Goal: Task Accomplishment & Management: Use online tool/utility

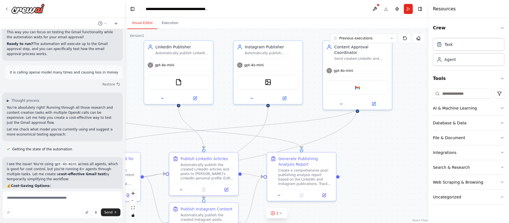
scroll to position [6626, 0]
click at [361, 65] on div "gpt-4o-mini" at bounding box center [357, 69] width 69 height 12
click at [393, 40] on button "Previous executions" at bounding box center [363, 39] width 67 height 10
click at [359, 67] on div "gpt-4o-mini" at bounding box center [357, 69] width 69 height 12
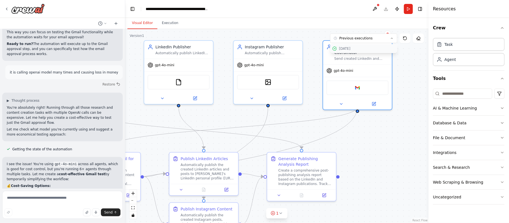
click at [360, 48] on div "10/5/2025" at bounding box center [367, 48] width 56 height 4
click at [359, 52] on button "10/5/2025" at bounding box center [363, 48] width 67 height 9
click at [366, 64] on div "gpt-4o-mini" at bounding box center [357, 69] width 69 height 12
click at [257, 60] on div "gpt-4o-mini" at bounding box center [268, 64] width 69 height 12
click at [192, 58] on div "gpt-4o-mini" at bounding box center [178, 64] width 69 height 12
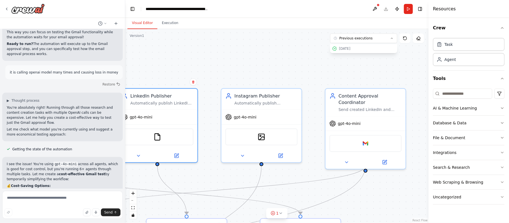
drag, startPoint x: 338, startPoint y: 120, endPoint x: 319, endPoint y: 172, distance: 54.8
click at [319, 172] on div ".deletable-edge-delete-btn { width: 20px; height: 20px; border: 0px solid #ffff…" at bounding box center [276, 126] width 303 height 194
click at [387, 97] on div "Content Approval Coordinator" at bounding box center [369, 97] width 63 height 13
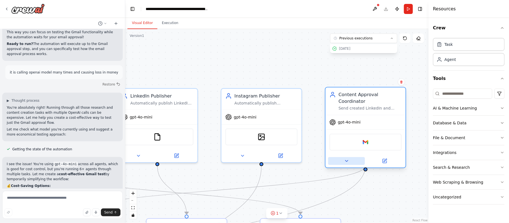
click at [347, 158] on icon at bounding box center [346, 160] width 5 height 5
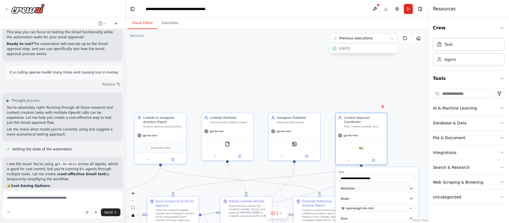
click at [409, 186] on icon "button" at bounding box center [411, 188] width 4 height 4
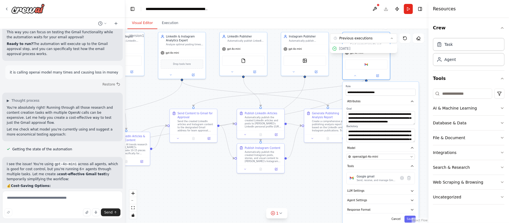
drag, startPoint x: 409, startPoint y: 136, endPoint x: 411, endPoint y: 49, distance: 86.7
click at [411, 49] on div ".deletable-edge-delete-btn { width: 20px; height: 20px; border: 0px solid #ffff…" at bounding box center [276, 126] width 303 height 194
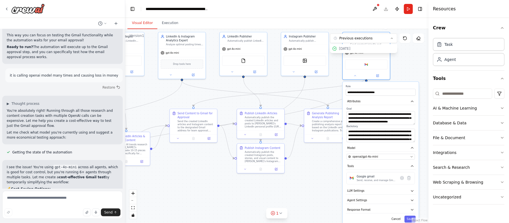
scroll to position [6622, 0]
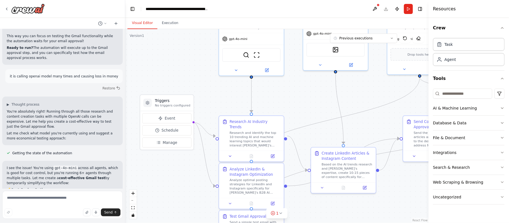
drag, startPoint x: 160, startPoint y: 125, endPoint x: 390, endPoint y: 123, distance: 230.0
click at [390, 123] on div ".deletable-edge-delete-btn { width: 20px; height: 20px; border: 0px solid #ffff…" at bounding box center [276, 126] width 303 height 194
click at [304, 95] on div ".deletable-edge-delete-btn { width: 20px; height: 20px; border: 0px solid #ffff…" at bounding box center [276, 126] width 303 height 194
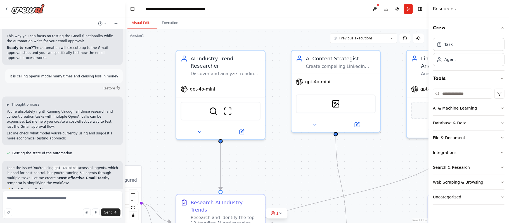
drag, startPoint x: 203, startPoint y: 110, endPoint x: 165, endPoint y: 165, distance: 67.4
click at [165, 165] on div ".deletable-edge-delete-btn { width: 20px; height: 20px; border: 0px solid #ffff…" at bounding box center [276, 126] width 303 height 194
click at [201, 127] on button at bounding box center [199, 130] width 41 height 9
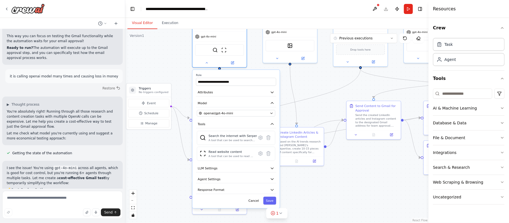
drag, startPoint x: 159, startPoint y: 127, endPoint x: 166, endPoint y: 60, distance: 67.4
click at [166, 60] on div ".deletable-edge-delete-btn { width: 20px; height: 20px; border: 0px solid #ffff…" at bounding box center [276, 126] width 303 height 194
click at [274, 166] on icon "button" at bounding box center [272, 168] width 4 height 4
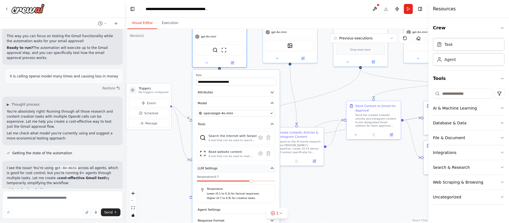
click at [274, 166] on icon "button" at bounding box center [272, 168] width 4 height 4
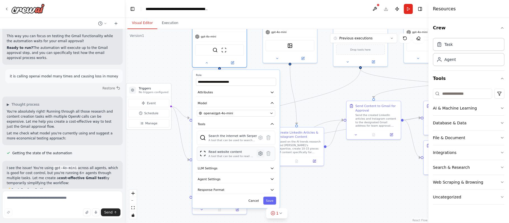
click at [260, 151] on icon at bounding box center [261, 153] width 4 height 4
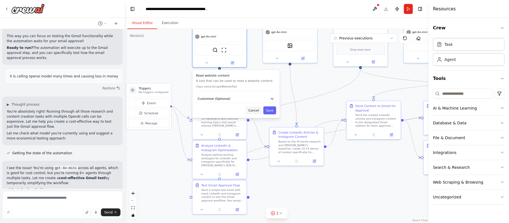
click at [255, 106] on button "Cancel" at bounding box center [254, 110] width 16 height 8
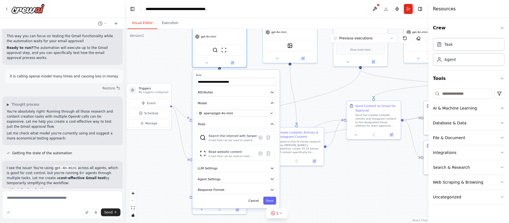
click at [325, 188] on div ".deletable-edge-delete-btn { width: 20px; height: 20px; border: 0px solid #ffff…" at bounding box center [276, 126] width 303 height 194
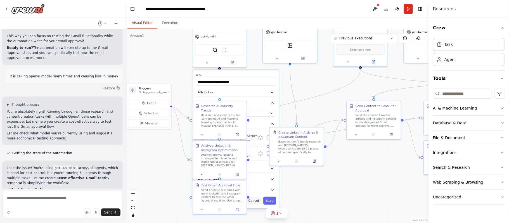
click at [251, 197] on button "Cancel" at bounding box center [254, 201] width 16 height 8
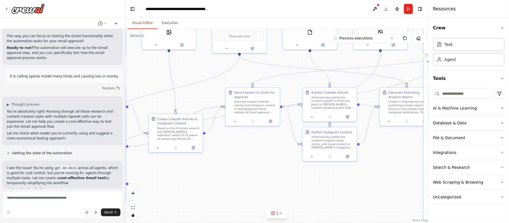
drag, startPoint x: 280, startPoint y: 192, endPoint x: 159, endPoint y: 178, distance: 121.8
click at [159, 178] on div ".deletable-edge-delete-btn { width: 20px; height: 20px; border: 0px solid #ffff…" at bounding box center [276, 126] width 303 height 194
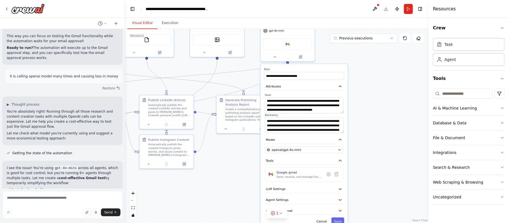
drag, startPoint x: 336, startPoint y: 170, endPoint x: 172, endPoint y: 178, distance: 163.4
click at [172, 178] on div ".deletable-edge-delete-btn { width: 20px; height: 20px; border: 0px solid #ffff…" at bounding box center [276, 126] width 303 height 194
click at [329, 217] on button "Cancel" at bounding box center [322, 221] width 16 height 8
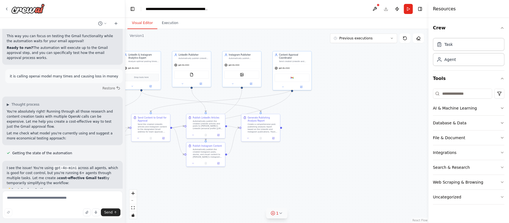
click at [279, 217] on button "1" at bounding box center [277, 213] width 22 height 10
click at [297, 198] on button at bounding box center [299, 199] width 10 height 7
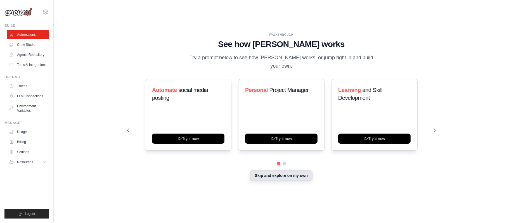
click at [285, 170] on button "Skip and explore on my own" at bounding box center [281, 175] width 62 height 11
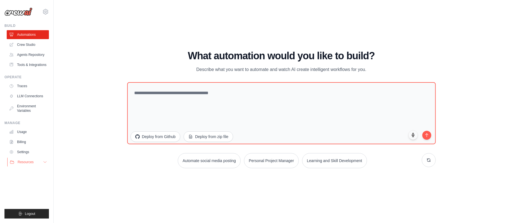
click at [20, 164] on span "Resources" at bounding box center [26, 162] width 16 height 4
click at [23, 53] on link "Agents Repository" at bounding box center [28, 54] width 42 height 9
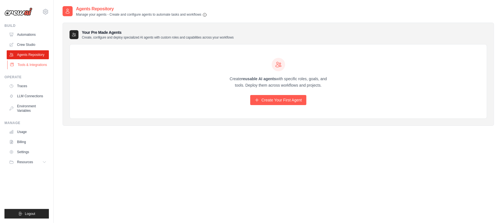
click at [17, 68] on link "Tools & Integrations" at bounding box center [28, 64] width 42 height 9
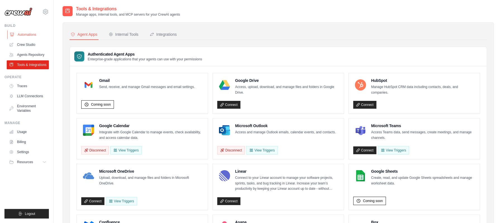
click at [23, 36] on link "Automations" at bounding box center [28, 34] width 42 height 9
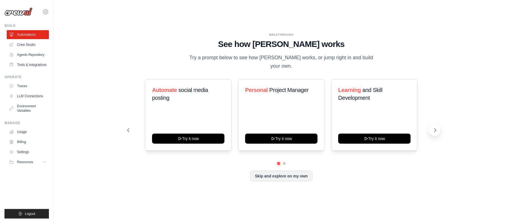
click at [432, 130] on button at bounding box center [434, 130] width 11 height 11
click at [22, 91] on link "Traces" at bounding box center [28, 86] width 42 height 9
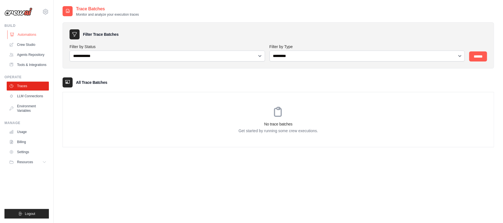
click at [25, 31] on link "Automations" at bounding box center [28, 34] width 42 height 9
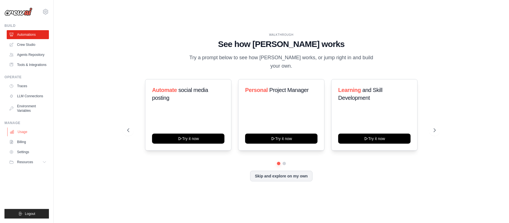
click at [17, 136] on link "Usage" at bounding box center [28, 131] width 42 height 9
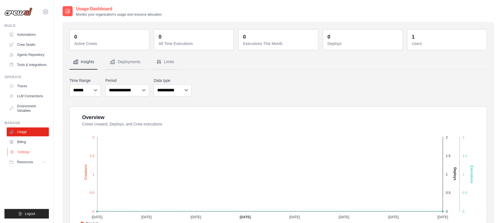
click at [28, 157] on link "Settings" at bounding box center [28, 152] width 42 height 9
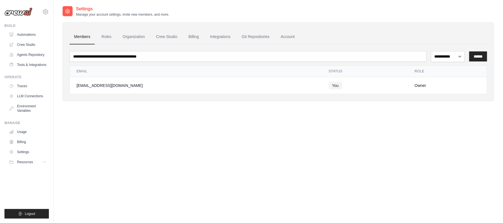
click at [25, 11] on img at bounding box center [18, 12] width 28 height 8
click at [23, 167] on button "Resources" at bounding box center [28, 162] width 42 height 9
click at [23, 148] on link "Settings" at bounding box center [28, 152] width 42 height 9
click at [136, 34] on link "Organization" at bounding box center [133, 36] width 31 height 15
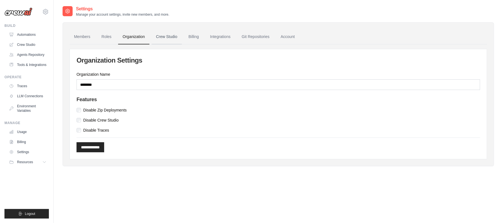
click at [168, 37] on link "Crew Studio" at bounding box center [167, 36] width 30 height 15
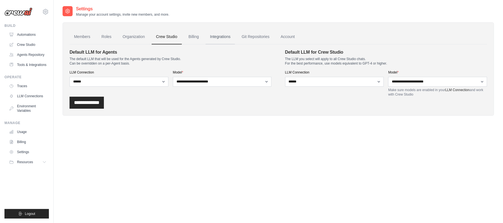
click at [218, 33] on link "Integrations" at bounding box center [220, 36] width 29 height 15
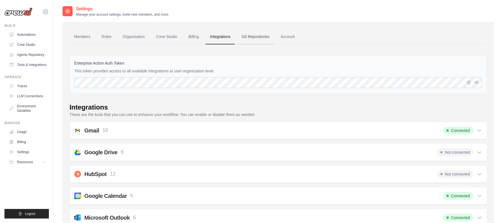
click at [258, 35] on link "Git Repositories" at bounding box center [255, 36] width 37 height 15
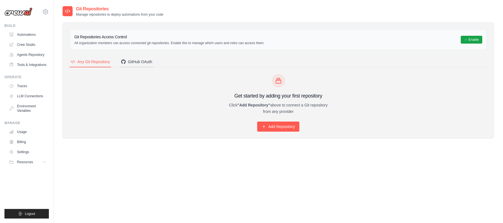
click at [149, 65] on button "GitHub OAuth" at bounding box center [136, 62] width 33 height 11
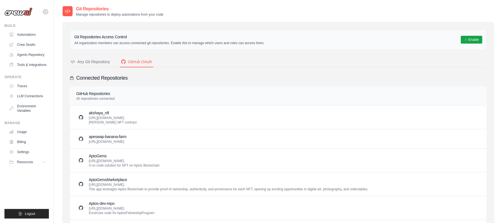
click at [45, 10] on icon at bounding box center [45, 11] width 7 height 7
click at [189, 87] on div "GitHub Repositories 45 repositories connected" at bounding box center [279, 95] width 418 height 19
click at [102, 64] on div "Any Git Repository" at bounding box center [90, 62] width 39 height 6
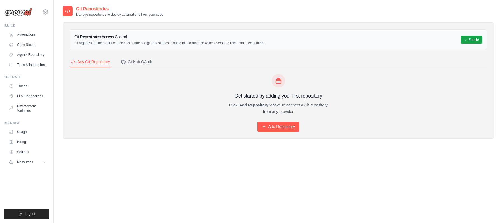
click at [91, 34] on div "Git Repositories Access Control All organization members can access connected g…" at bounding box center [279, 39] width 418 height 21
click at [29, 43] on link "Crew Studio" at bounding box center [28, 44] width 42 height 9
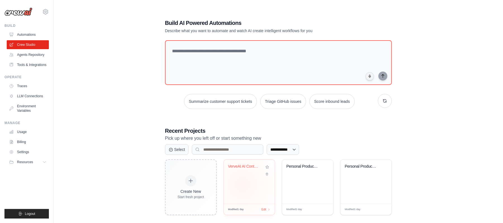
click at [243, 185] on div "VerveAI AI Content Automation with ..." at bounding box center [249, 182] width 51 height 44
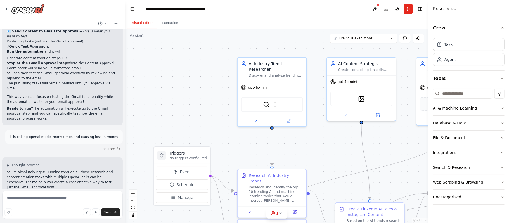
scroll to position [6576, 0]
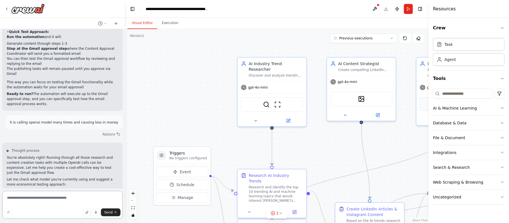
click at [29, 203] on textarea at bounding box center [62, 205] width 120 height 28
type textarea "*"
drag, startPoint x: 387, startPoint y: 11, endPoint x: 385, endPoint y: 7, distance: 4.3
click at [385, 7] on header "**********" at bounding box center [276, 9] width 303 height 18
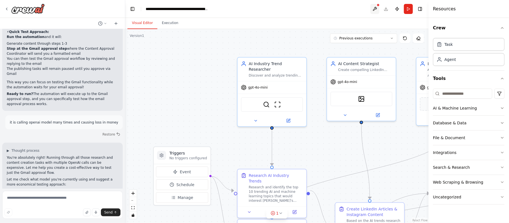
click at [373, 8] on button at bounding box center [374, 9] width 9 height 10
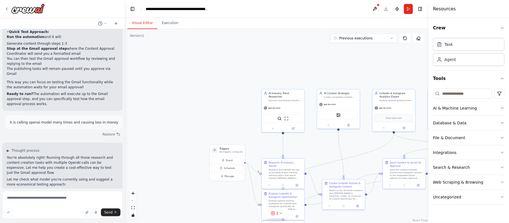
scroll to position [6581, 0]
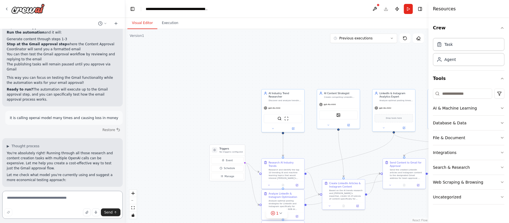
click at [31, 206] on textarea at bounding box center [62, 205] width 120 height 28
click at [113, 216] on textarea "**********" at bounding box center [62, 205] width 120 height 28
type textarea "**********"
click at [111, 211] on span "Send" at bounding box center [108, 212] width 8 height 4
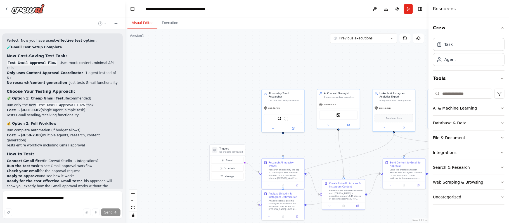
scroll to position [6823, 0]
click at [386, 11] on button "Download" at bounding box center [386, 9] width 9 height 10
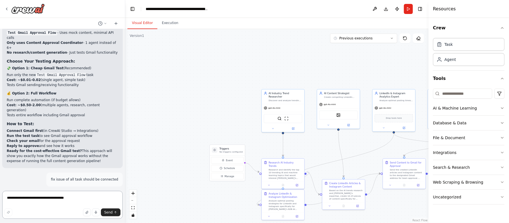
click at [26, 204] on textarea "**********" at bounding box center [62, 205] width 120 height 28
type textarea "*"
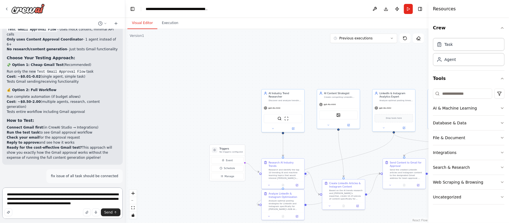
type textarea "**********"
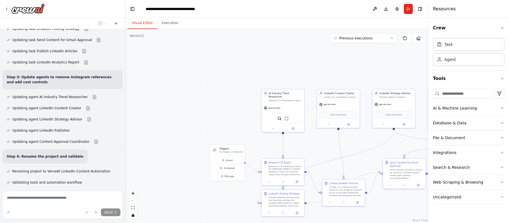
scroll to position [7490, 0]
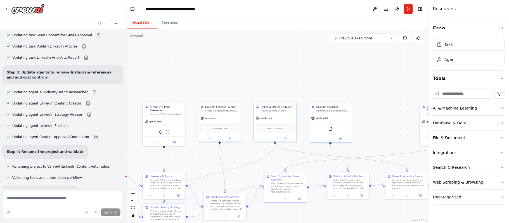
drag, startPoint x: 311, startPoint y: 64, endPoint x: 193, endPoint y: 77, distance: 119.6
click at [193, 77] on div ".deletable-edge-delete-btn { width: 20px; height: 20px; border: 0px solid #ffff…" at bounding box center [276, 126] width 303 height 194
click at [341, 182] on div "Automatically publish the created LinkedIn articles and posts to [PERSON_NAME]'…" at bounding box center [350, 183] width 34 height 11
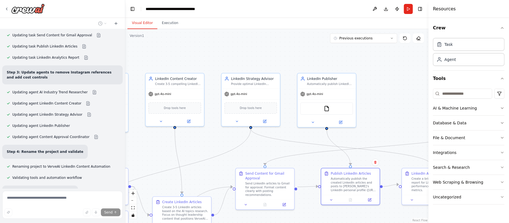
click at [387, 127] on div ".deletable-edge-delete-btn { width: 20px; height: 20px; border: 0px solid #ffff…" at bounding box center [276, 126] width 303 height 194
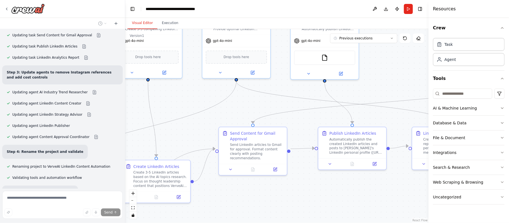
drag, startPoint x: 387, startPoint y: 127, endPoint x: 395, endPoint y: 80, distance: 48.4
click at [395, 80] on div ".deletable-edge-delete-btn { width: 20px; height: 20px; border: 0px solid #ffff…" at bounding box center [276, 126] width 303 height 194
click at [344, 151] on div "Automatically publish the created LinkedIn articles and posts to [PERSON_NAME]'…" at bounding box center [356, 145] width 54 height 18
click at [359, 133] on div "Publish LinkedIn Articles" at bounding box center [352, 132] width 47 height 6
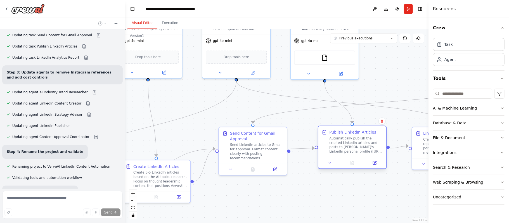
click at [379, 167] on div at bounding box center [352, 162] width 68 height 11
click at [375, 166] on div at bounding box center [352, 162] width 68 height 11
click at [375, 164] on icon at bounding box center [374, 162] width 3 height 3
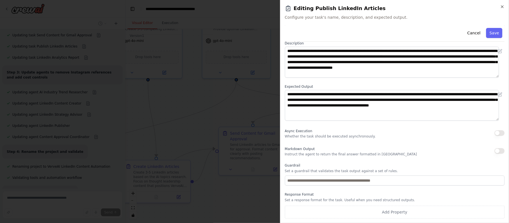
scroll to position [0, 0]
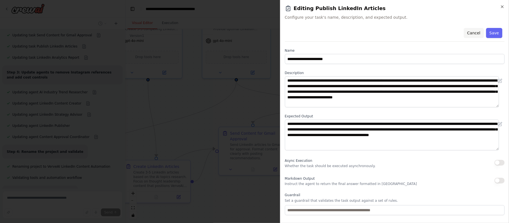
click at [464, 33] on button "Cancel" at bounding box center [474, 33] width 20 height 10
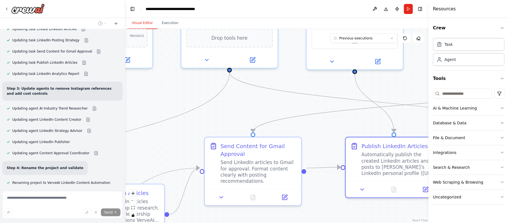
scroll to position [7490, 0]
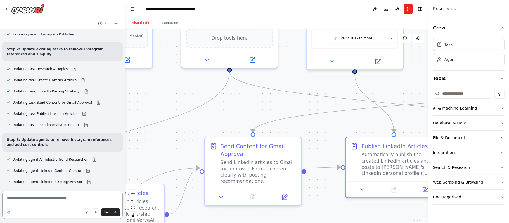
click at [35, 203] on textarea at bounding box center [62, 205] width 120 height 28
drag, startPoint x: 7, startPoint y: 137, endPoint x: 54, endPoint y: 137, distance: 47.0
copy code "Publish LinkedIn Articles"
click at [49, 196] on textarea "****" at bounding box center [62, 205] width 120 height 28
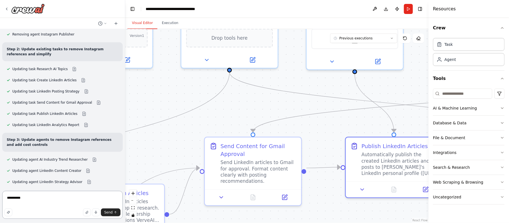
paste textarea "**********"
type textarea "**********"
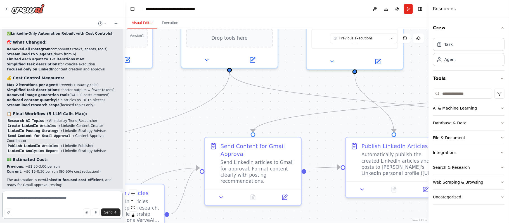
scroll to position [7695, 0]
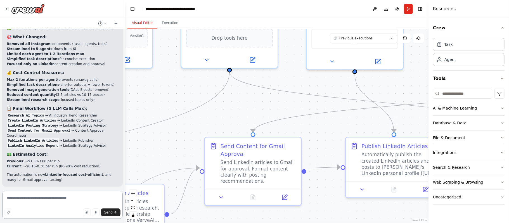
click at [41, 205] on textarea at bounding box center [62, 205] width 120 height 28
type textarea "********"
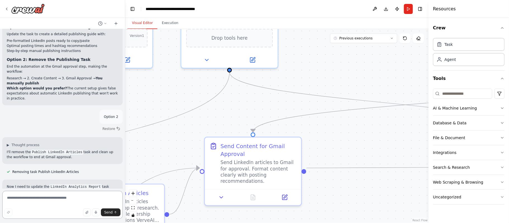
scroll to position [8071, 0]
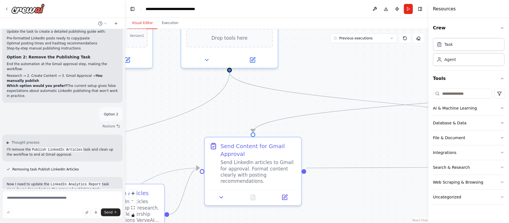
drag, startPoint x: 20, startPoint y: 155, endPoint x: 22, endPoint y: 151, distance: 4.8
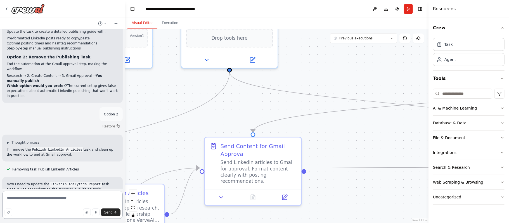
click at [34, 197] on textarea at bounding box center [62, 205] width 120 height 28
type textarea "**********"
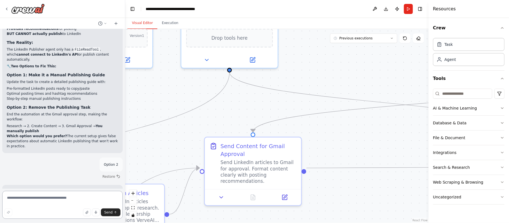
scroll to position [8016, 0]
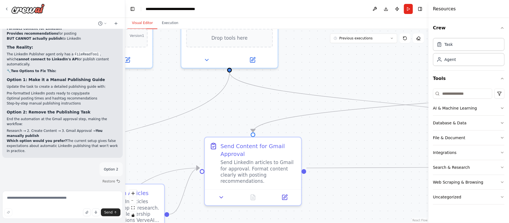
click at [138, 15] on header "**********" at bounding box center [276, 9] width 303 height 18
click at [409, 6] on button "Run" at bounding box center [408, 9] width 9 height 10
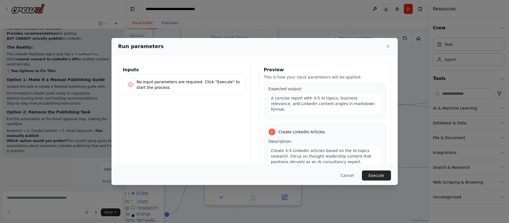
scroll to position [42, 0]
click at [376, 176] on button "Execute" at bounding box center [376, 175] width 29 height 10
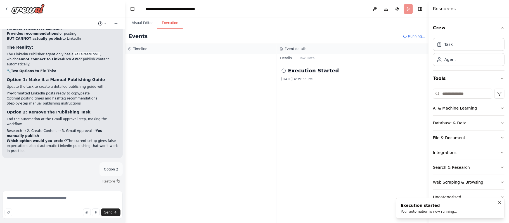
click at [105, 23] on icon at bounding box center [105, 23] width 3 height 3
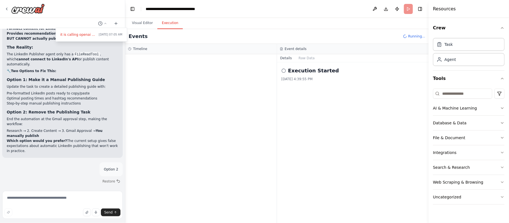
click at [82, 18] on div at bounding box center [62, 111] width 125 height 223
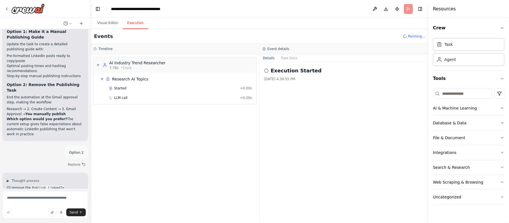
drag, startPoint x: 124, startPoint y: 158, endPoint x: 91, endPoint y: 144, distance: 36.2
click at [91, 144] on div "Create a crew that schedules and publishes social media content across multiple…" at bounding box center [254, 111] width 509 height 223
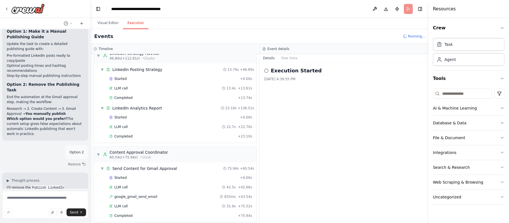
scroll to position [159, 0]
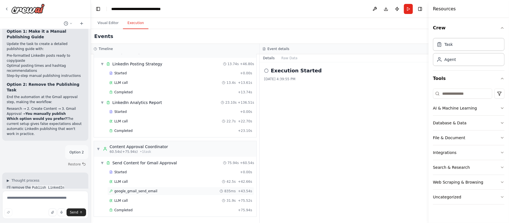
click at [124, 193] on div "google_gmail_send_email 835ms + 43.54s" at bounding box center [180, 191] width 147 height 8
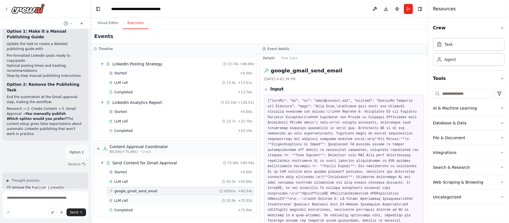
click at [120, 199] on span "LLM call" at bounding box center [120, 200] width 13 height 4
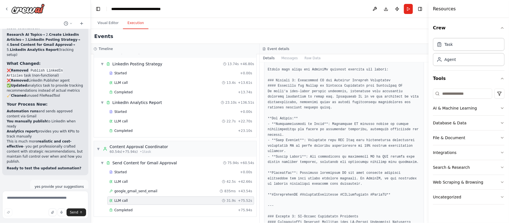
scroll to position [10045, 0]
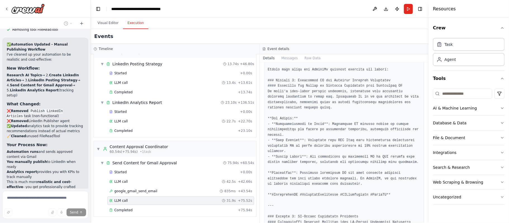
scroll to position [10021, 0]
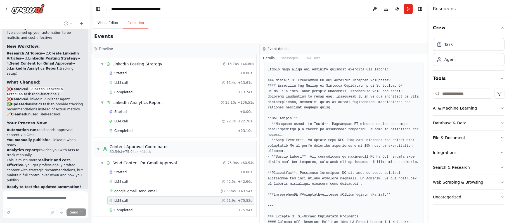
click at [104, 23] on button "Visual Editor" at bounding box center [108, 23] width 30 height 12
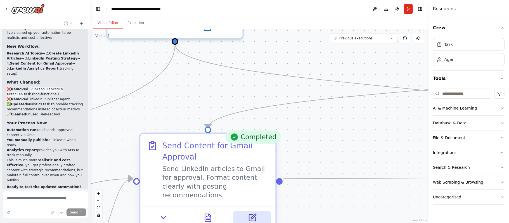
click at [255, 214] on icon at bounding box center [252, 217] width 7 height 7
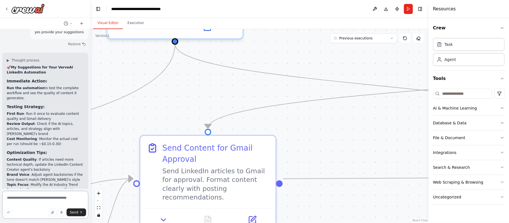
scroll to position [10195, 0]
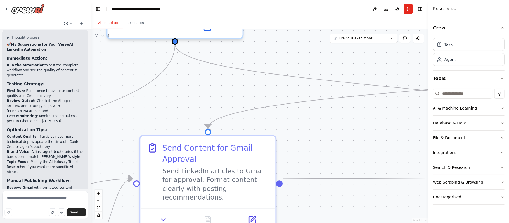
scroll to position [10220, 0]
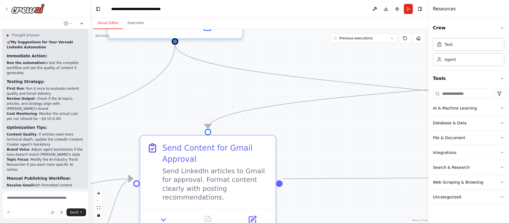
drag, startPoint x: 57, startPoint y: 131, endPoint x: 28, endPoint y: 51, distance: 85.2
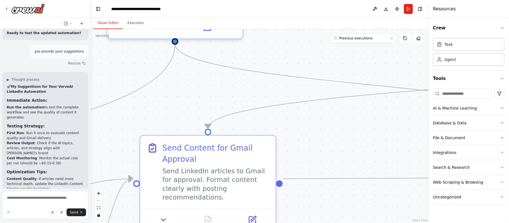
scroll to position [10166, 0]
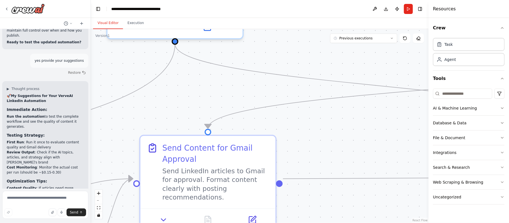
copy div "I analyzed your automation execution and here is my analysis: What's Working We…"
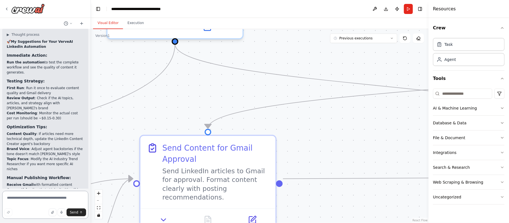
drag, startPoint x: 27, startPoint y: 193, endPoint x: 21, endPoint y: 203, distance: 12.2
click at [21, 203] on textarea at bounding box center [45, 205] width 86 height 28
type textarea "**********"
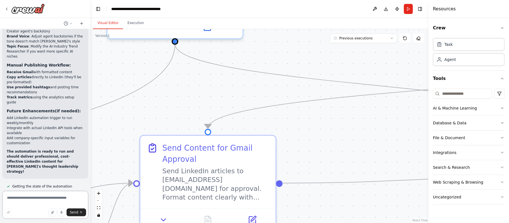
scroll to position [10329, 0]
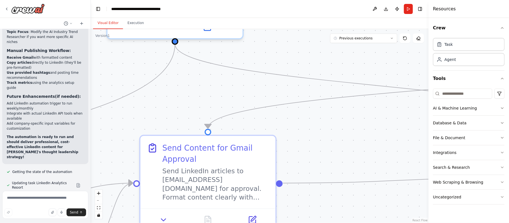
scroll to position [10359, 0]
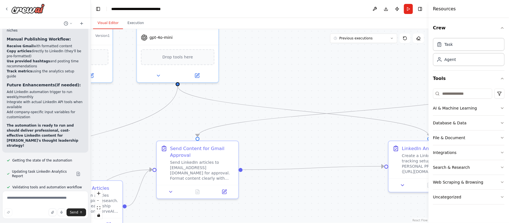
click at [193, 121] on div ".deletable-edge-delete-btn { width: 20px; height: 20px; border: 0px solid #ffff…" at bounding box center [260, 126] width 338 height 194
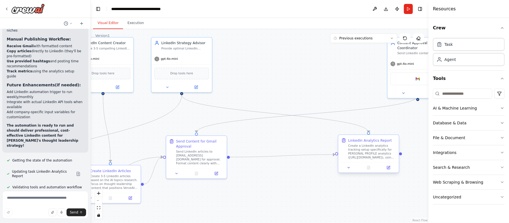
click at [371, 148] on div "Create a LinkedIn analytics tracking setup specifically for PERSONAL PROFILE an…" at bounding box center [372, 152] width 48 height 16
click at [20, 200] on textarea at bounding box center [45, 205] width 86 height 28
click at [18, 202] on textarea at bounding box center [45, 205] width 86 height 28
paste textarea "**********"
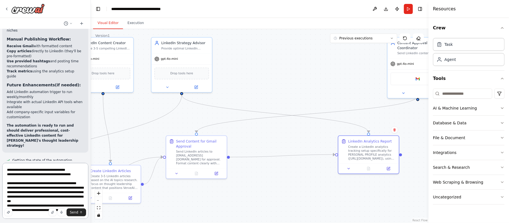
scroll to position [12, 0]
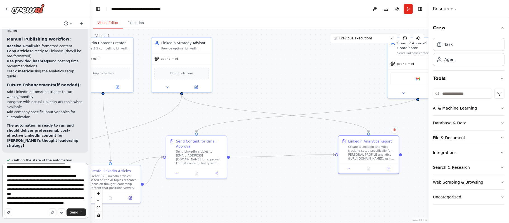
paste textarea "**********"
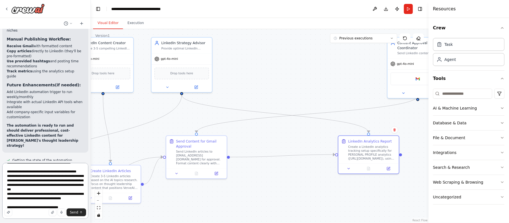
scroll to position [16, 0]
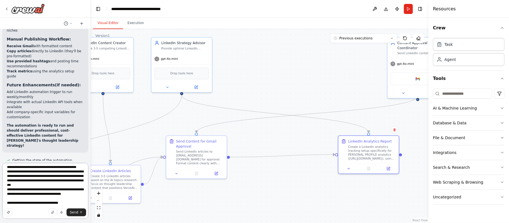
paste textarea "**********"
type textarea "**********"
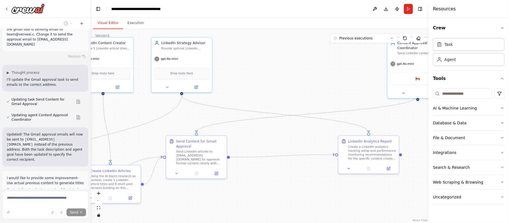
scroll to position [10676, 0]
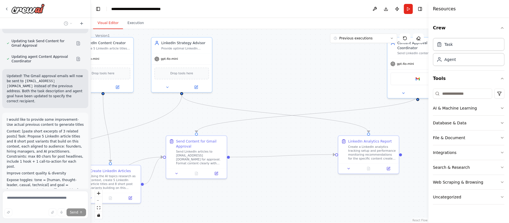
scroll to position [10733, 0]
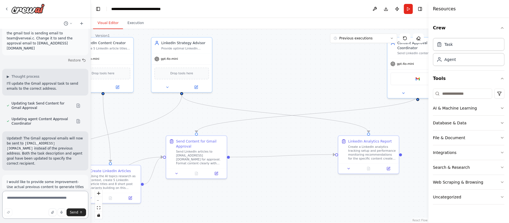
click at [32, 196] on textarea at bounding box center [45, 205] width 86 height 28
paste textarea "**********"
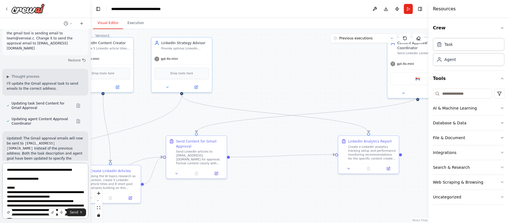
scroll to position [10693, 0]
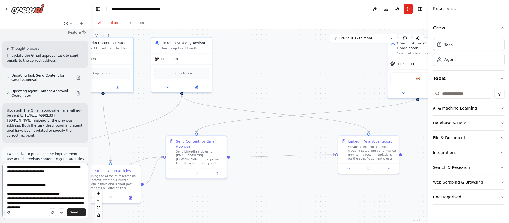
type textarea "**********"
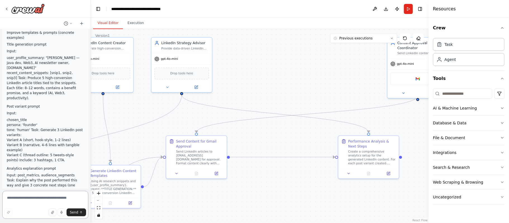
scroll to position [11181, 0]
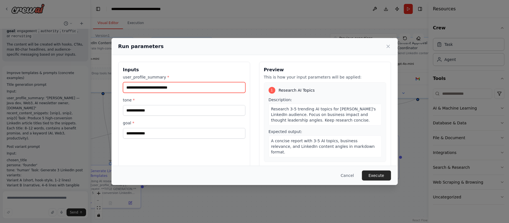
click at [150, 87] on input "user_profile_summary *" at bounding box center [184, 87] width 122 height 11
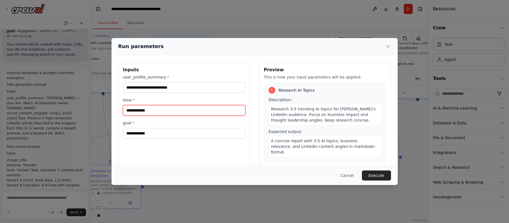
click at [142, 113] on input "tone *" at bounding box center [184, 110] width 122 height 11
click at [142, 106] on input "*****" at bounding box center [184, 110] width 122 height 11
paste input "**********"
type input "**********"
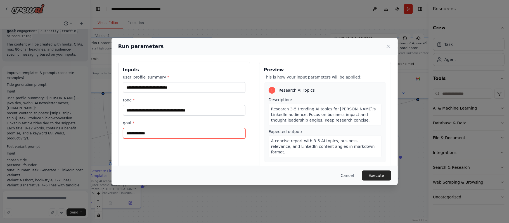
click at [146, 135] on input "goal *" at bounding box center [184, 133] width 122 height 11
paste input "**********"
type input "**********"
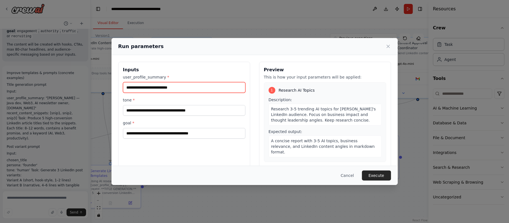
click at [157, 86] on input "user_profile_summary *" at bounding box center [184, 87] width 122 height 11
paste input "**********"
type input "**********"
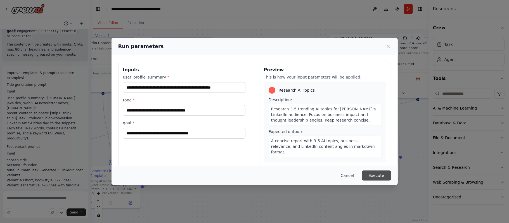
click at [377, 176] on button "Execute" at bounding box center [376, 175] width 29 height 10
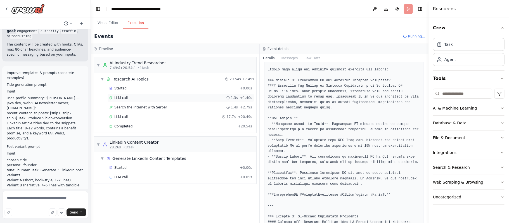
click at [123, 97] on span "LLM call" at bounding box center [120, 98] width 13 height 4
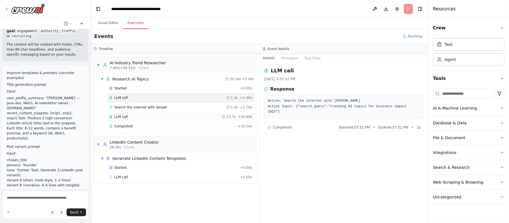
click at [120, 114] on div "LLM call 17.7s + 20.49s" at bounding box center [180, 117] width 147 height 8
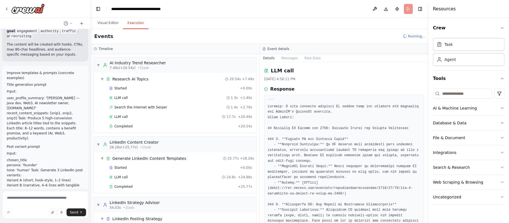
scroll to position [46, 0]
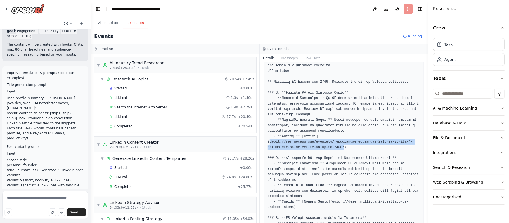
drag, startPoint x: 270, startPoint y: 143, endPoint x: 338, endPoint y: 148, distance: 68.4
copy pre "[URL][DOMAIN_NAME]"
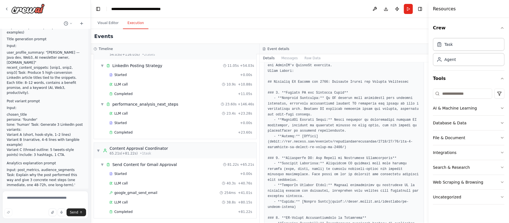
scroll to position [159, 0]
